Goal: Task Accomplishment & Management: Manage account settings

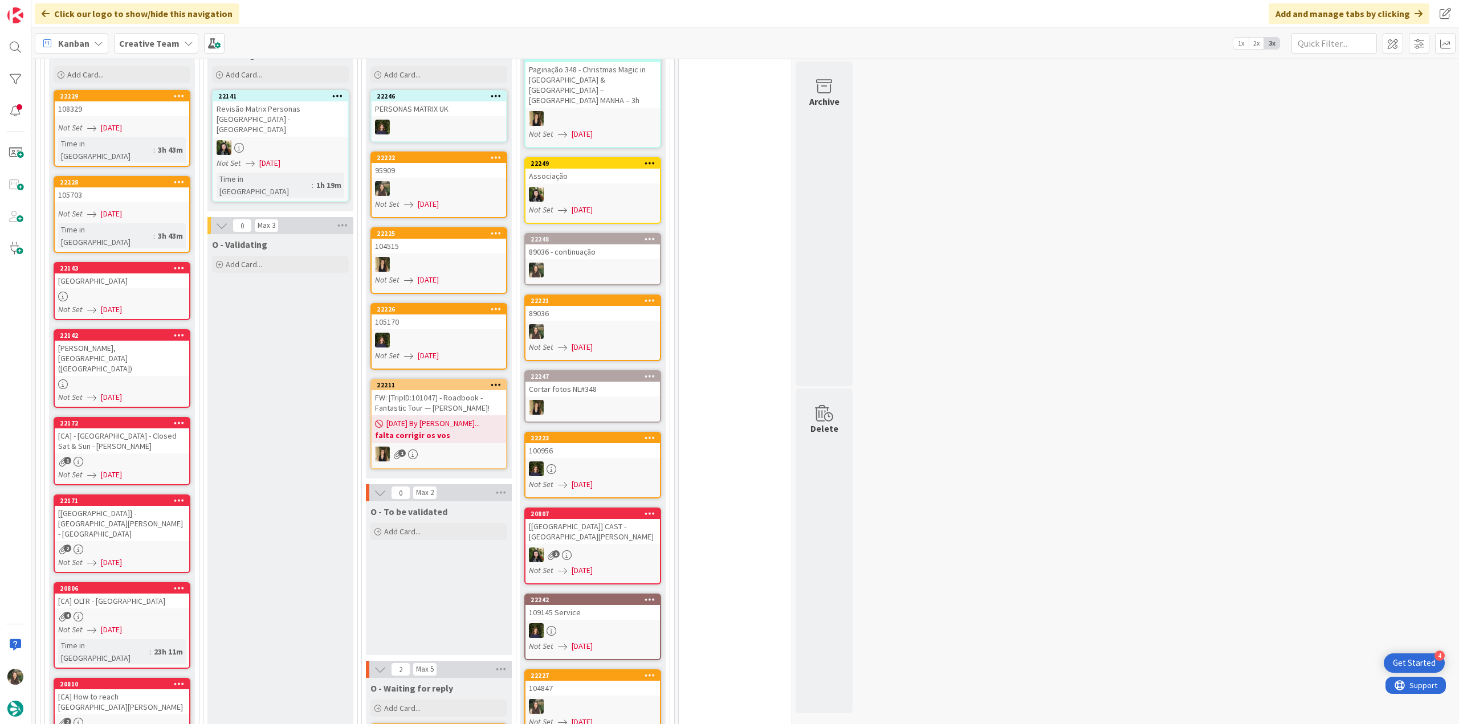
scroll to position [1254, 0]
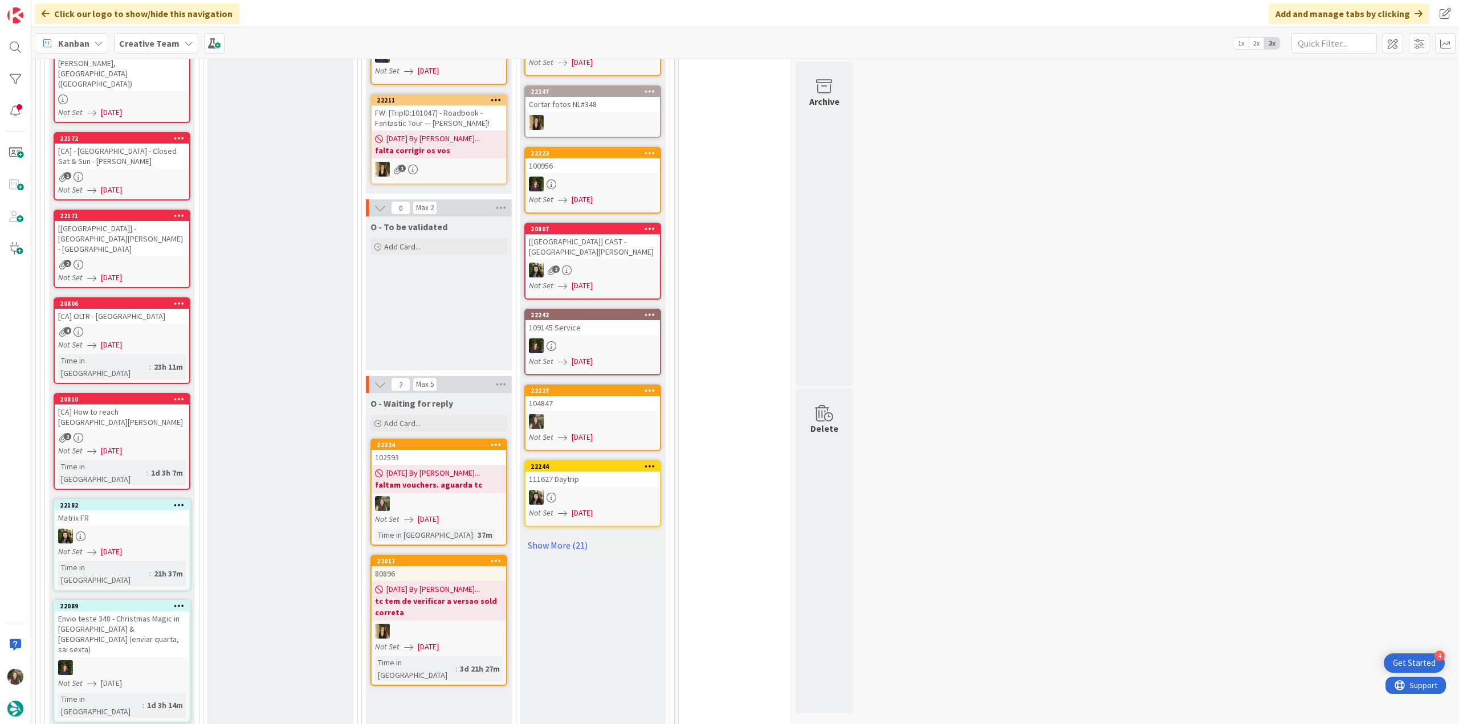
click at [453, 489] on link "22224 102593 [DATE] By [PERSON_NAME]... faltam vouchers. aguarda tc Not Set [DA…" at bounding box center [438, 492] width 137 height 107
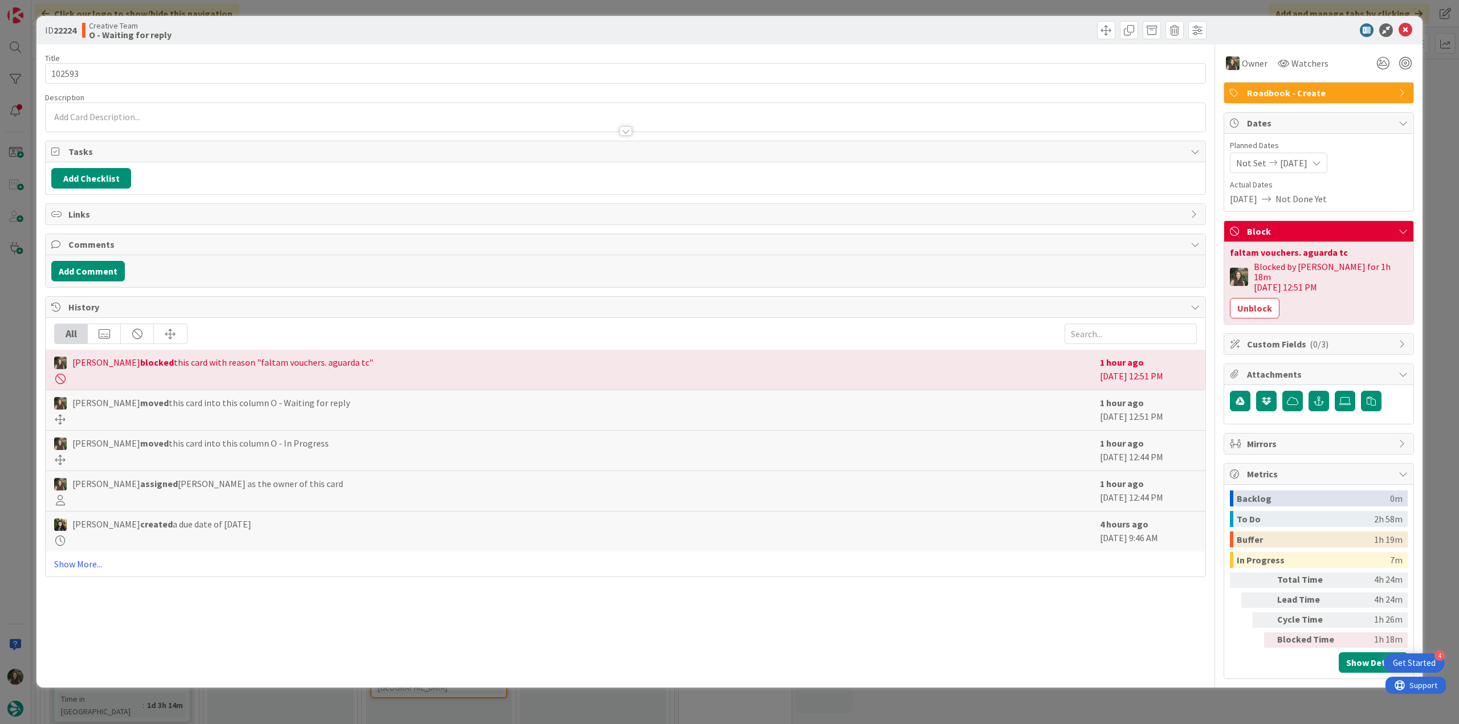
click at [1150, 687] on div "ID 22224 Creative Team O - Waiting for reply Title 6 / 128 102593 Description O…" at bounding box center [729, 362] width 1459 height 724
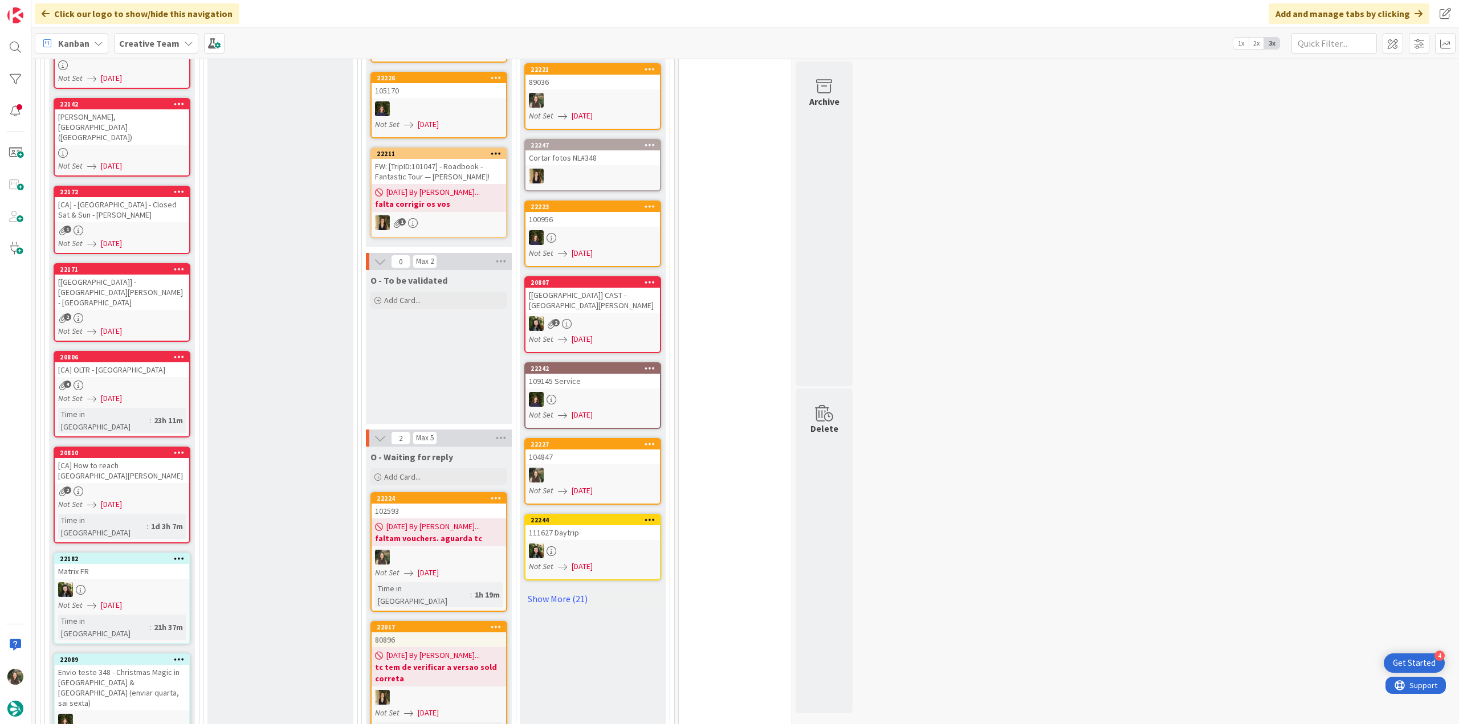
scroll to position [1197, 0]
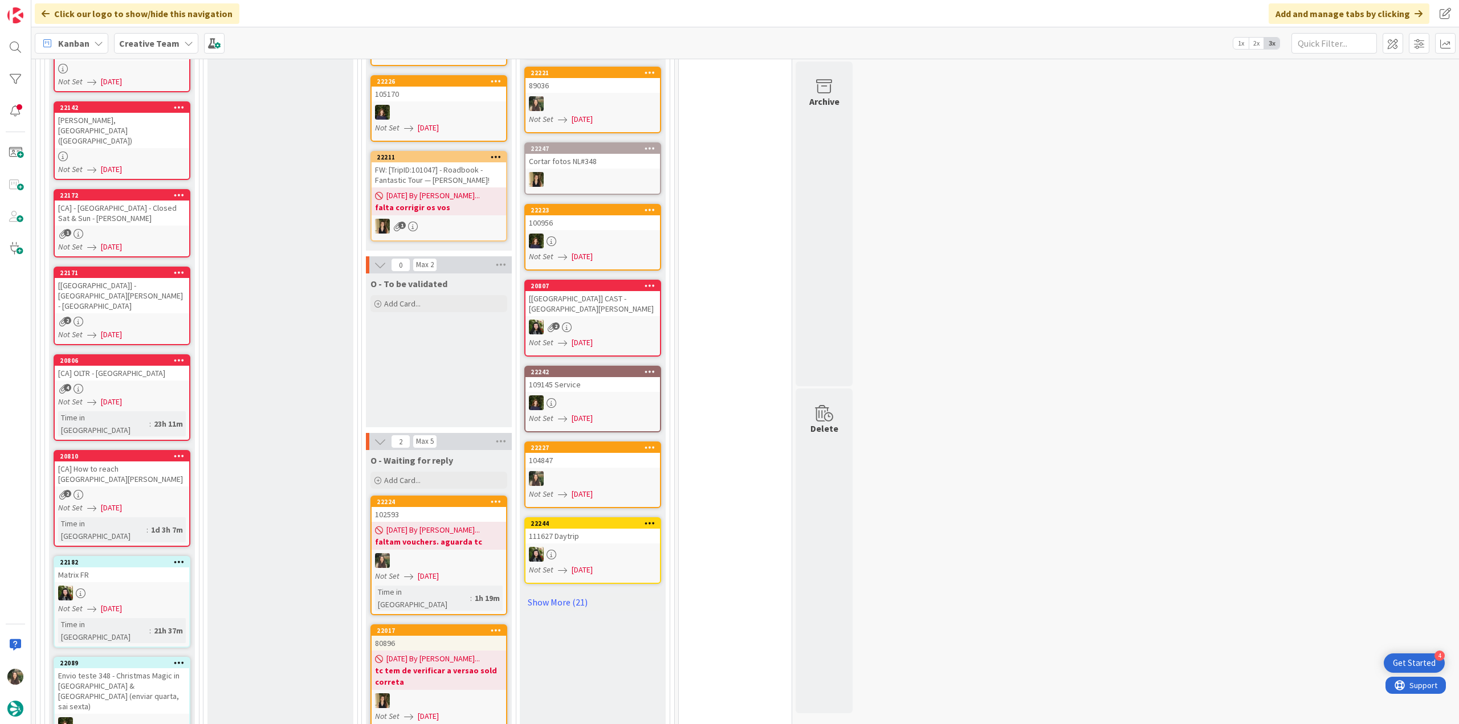
click at [497, 497] on icon at bounding box center [496, 501] width 11 height 8
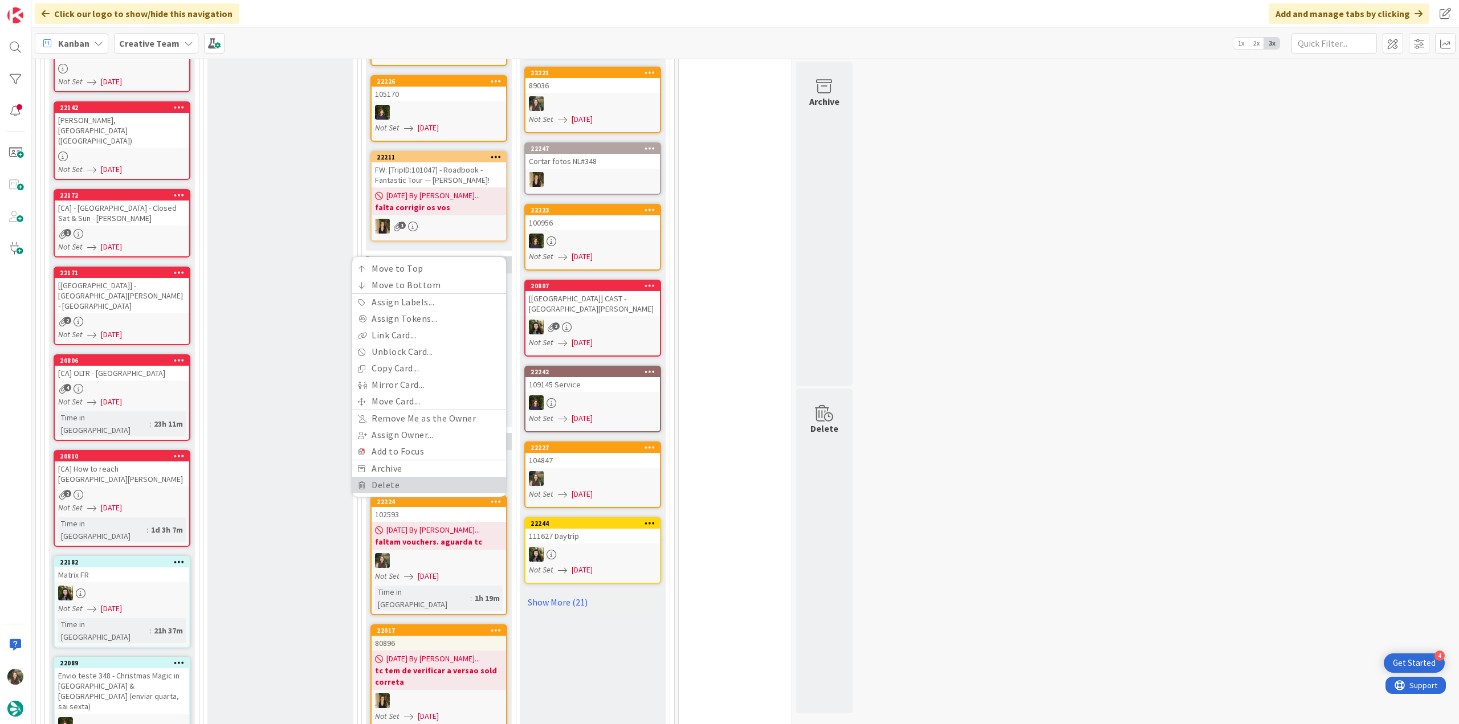
click at [428, 477] on link "Delete" at bounding box center [429, 485] width 154 height 17
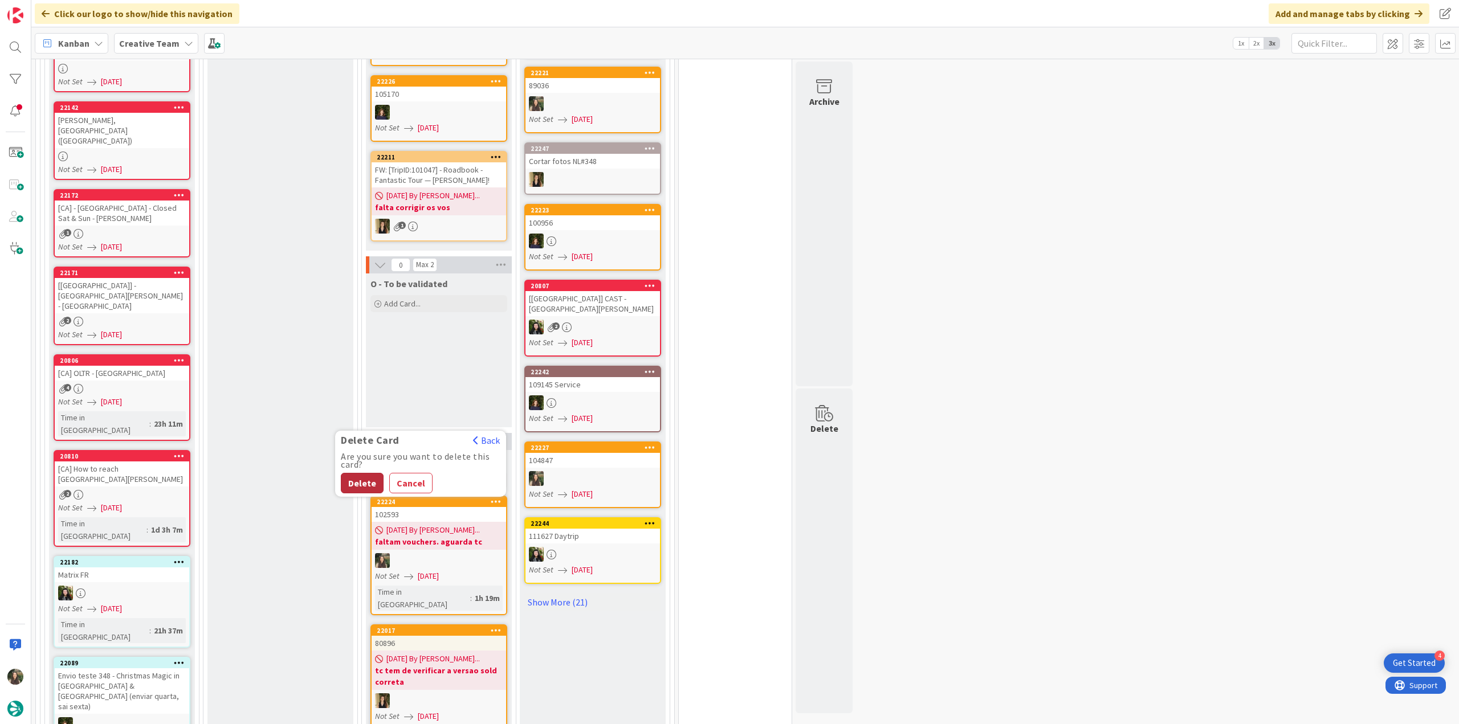
click at [369, 473] on button "Delete" at bounding box center [362, 483] width 43 height 21
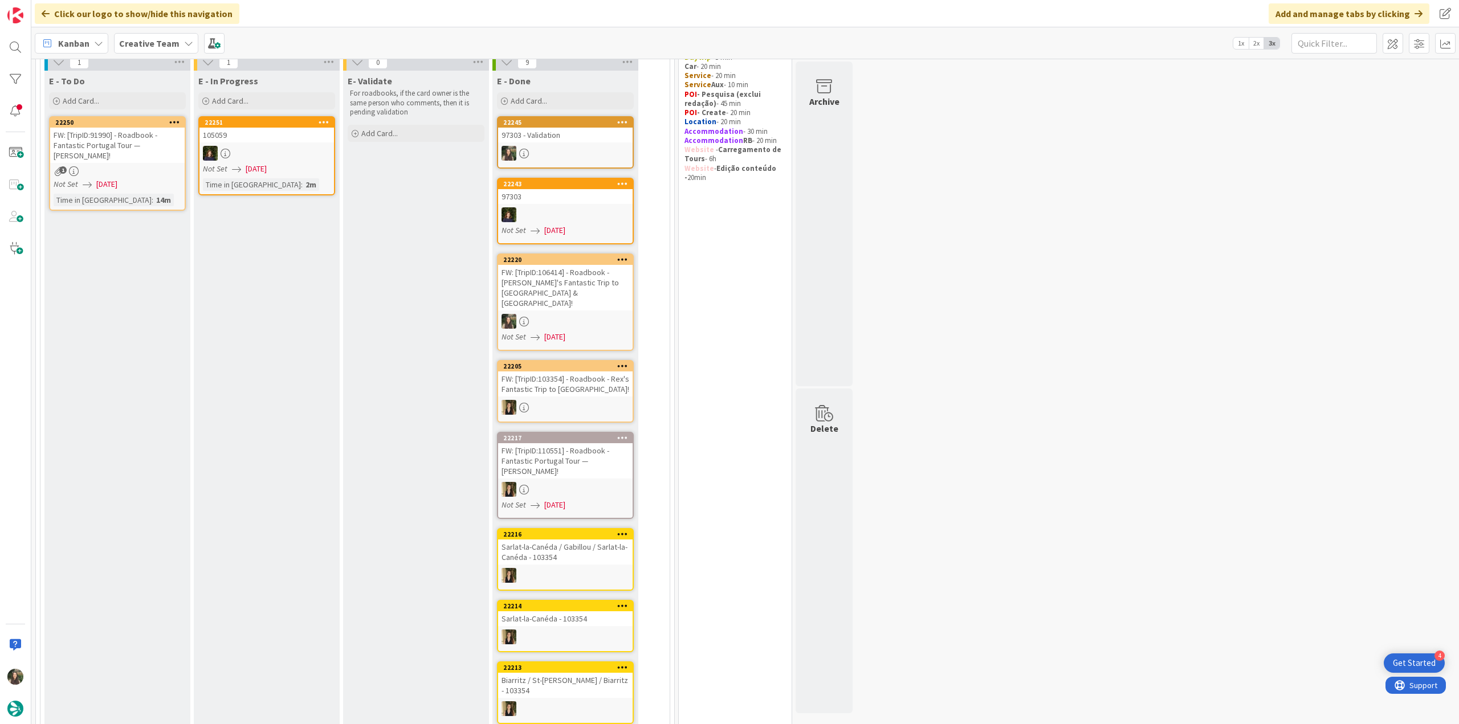
scroll to position [0, 0]
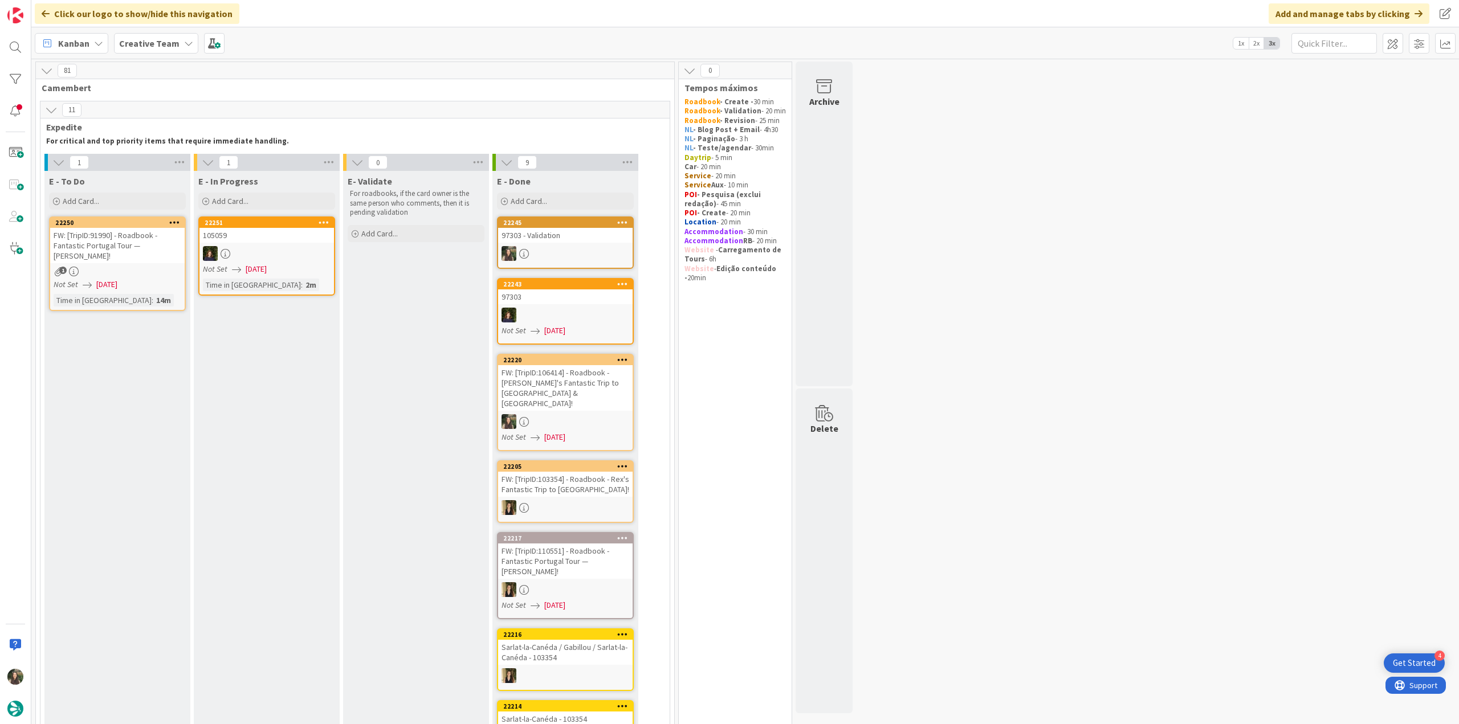
click at [141, 251] on div "FW: [TripID:91990] - Roadbook - Fantastic Portugal Tour — [PERSON_NAME]!" at bounding box center [117, 245] width 134 height 35
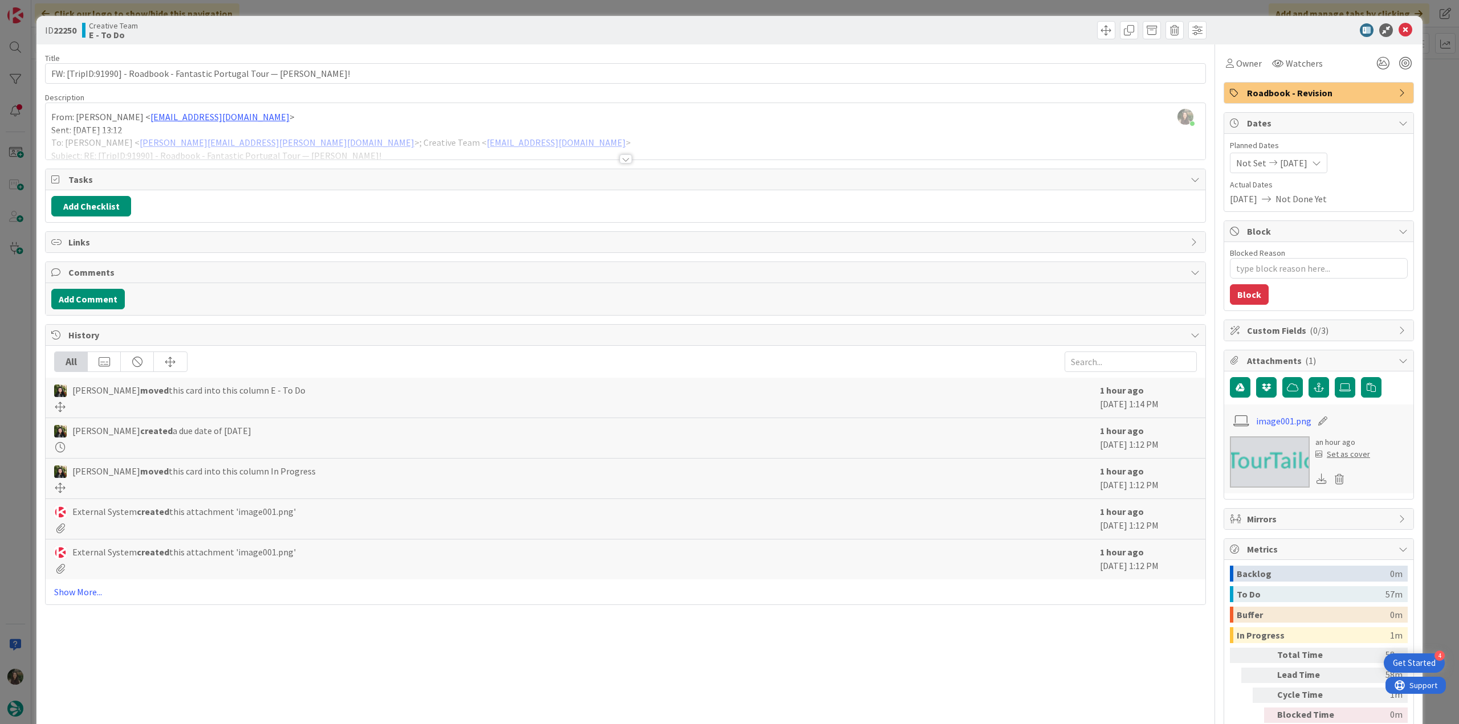
click at [470, 125] on div "[PERSON_NAME] just joined From: [PERSON_NAME] < [EMAIL_ADDRESS][DOMAIN_NAME] > …" at bounding box center [626, 131] width 1160 height 56
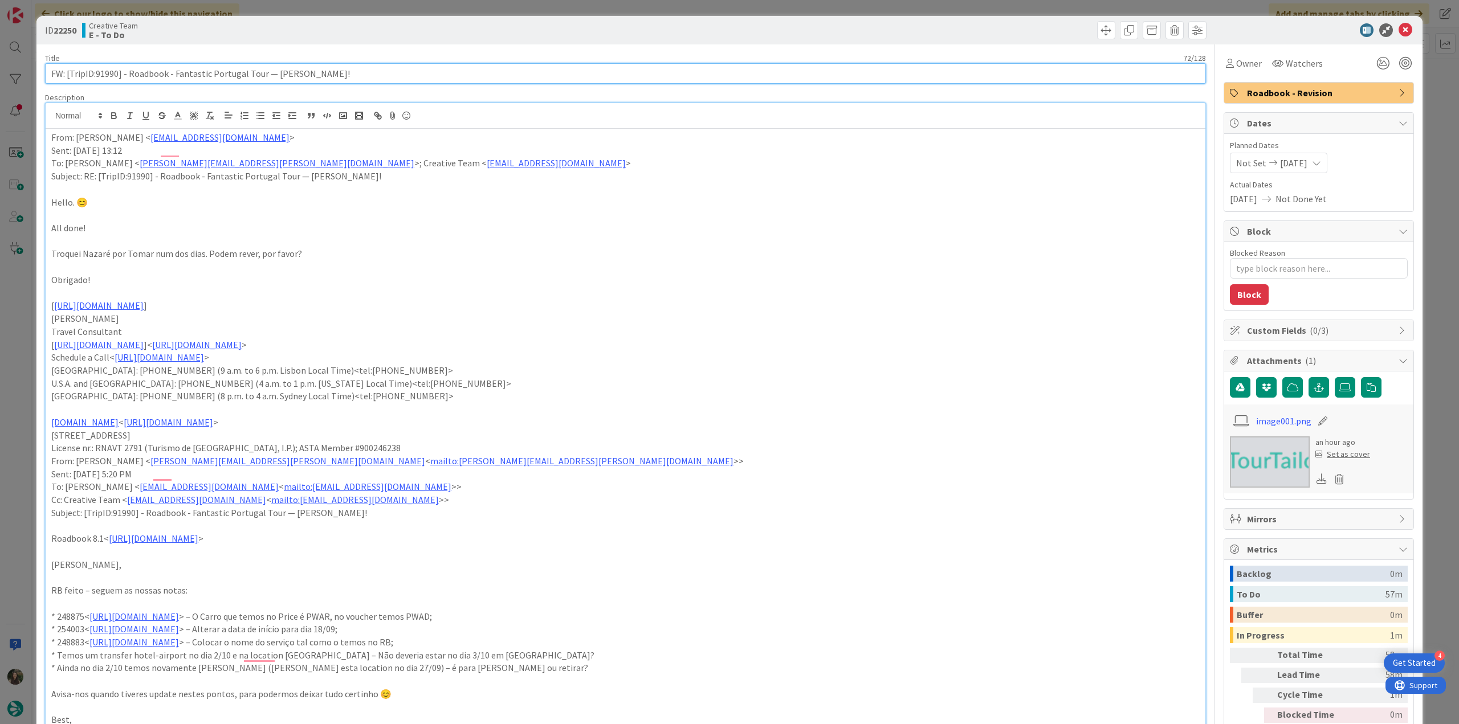
click at [114, 74] on input "FW: [TripID:91990] - Roadbook - Fantastic Portugal Tour — [PERSON_NAME]!" at bounding box center [625, 73] width 1161 height 21
click at [113, 74] on input "FW: [TripID:91990] - Roadbook - Fantastic Portugal Tour — [PERSON_NAME]!" at bounding box center [625, 73] width 1161 height 21
type textarea "x"
click at [23, 402] on div "ID 22250 Creative Team E - To Do Title 72 / 128 FW: [TripID:91990] - Roadbook -…" at bounding box center [729, 362] width 1459 height 724
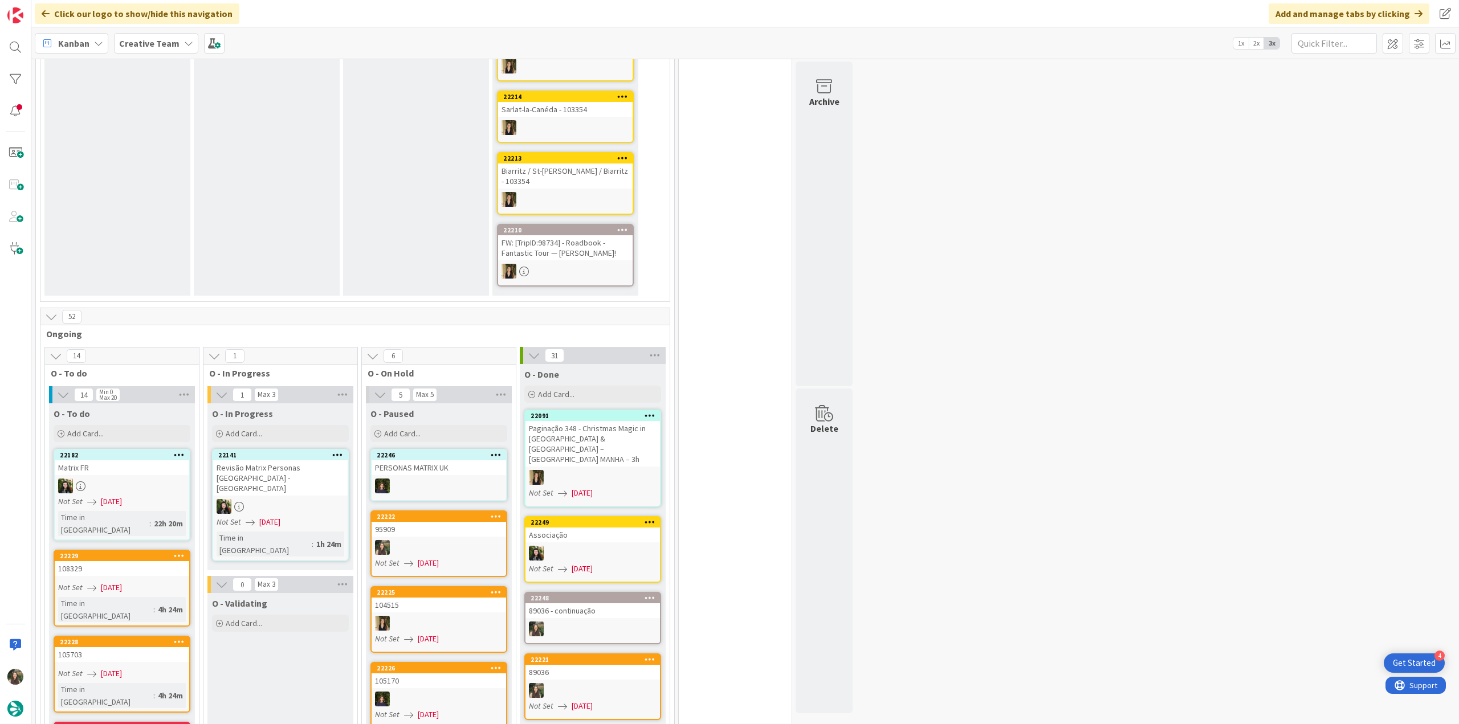
scroll to position [627, 0]
